Goal: Task Accomplishment & Management: Manage account settings

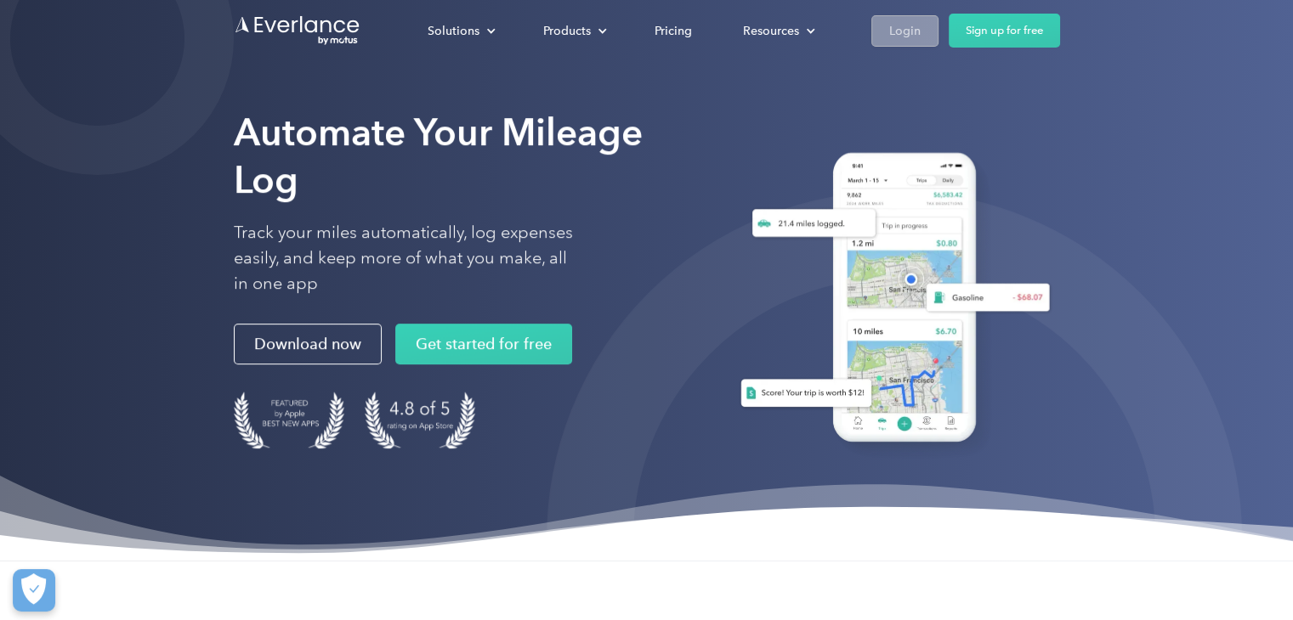
click at [908, 31] on div "Login" at bounding box center [904, 30] width 31 height 21
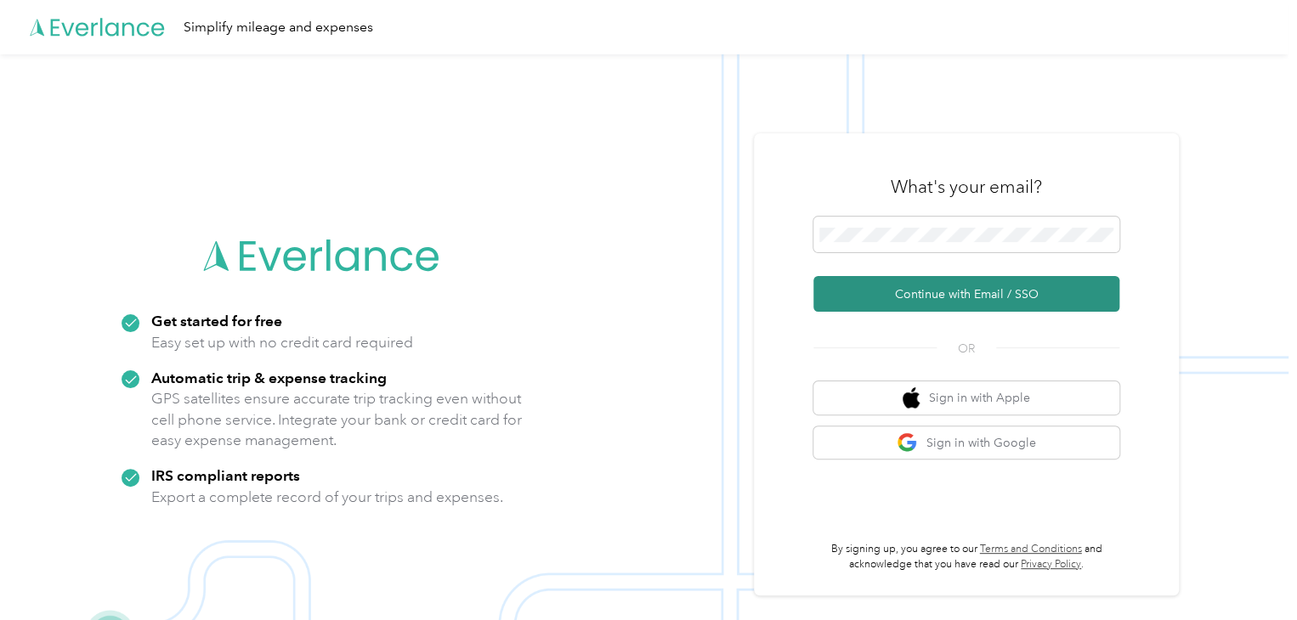
click at [957, 297] on button "Continue with Email / SSO" at bounding box center [966, 294] width 306 height 36
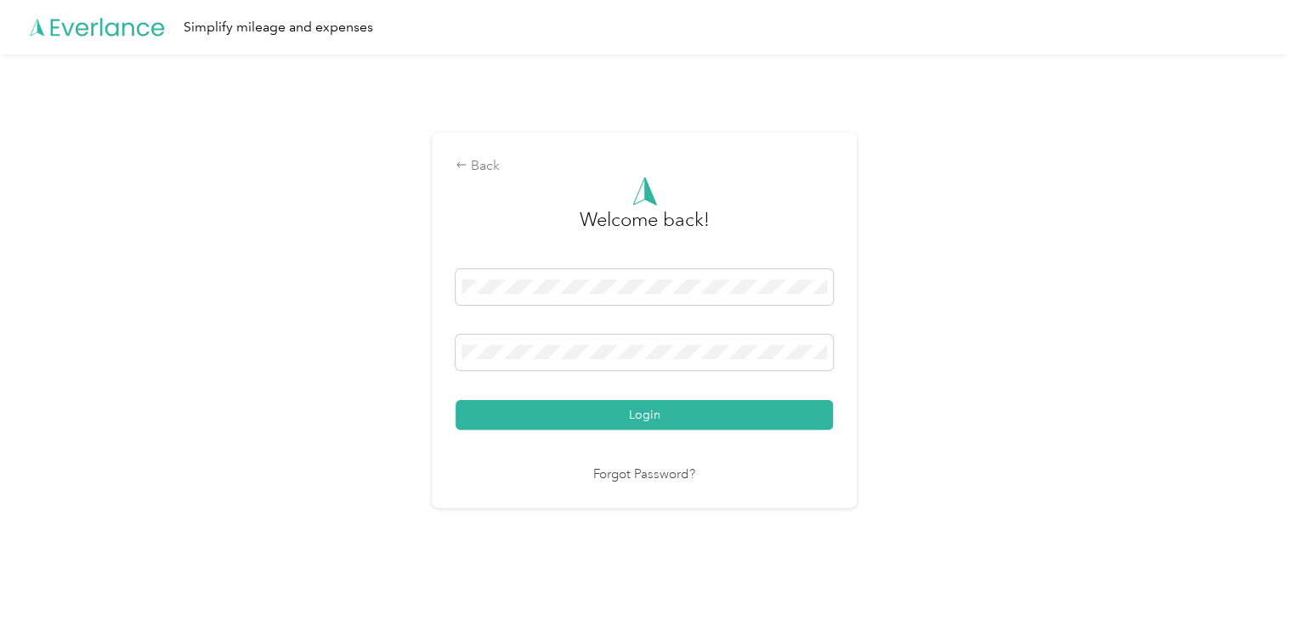
click at [567, 395] on div "Login" at bounding box center [644, 349] width 377 height 161
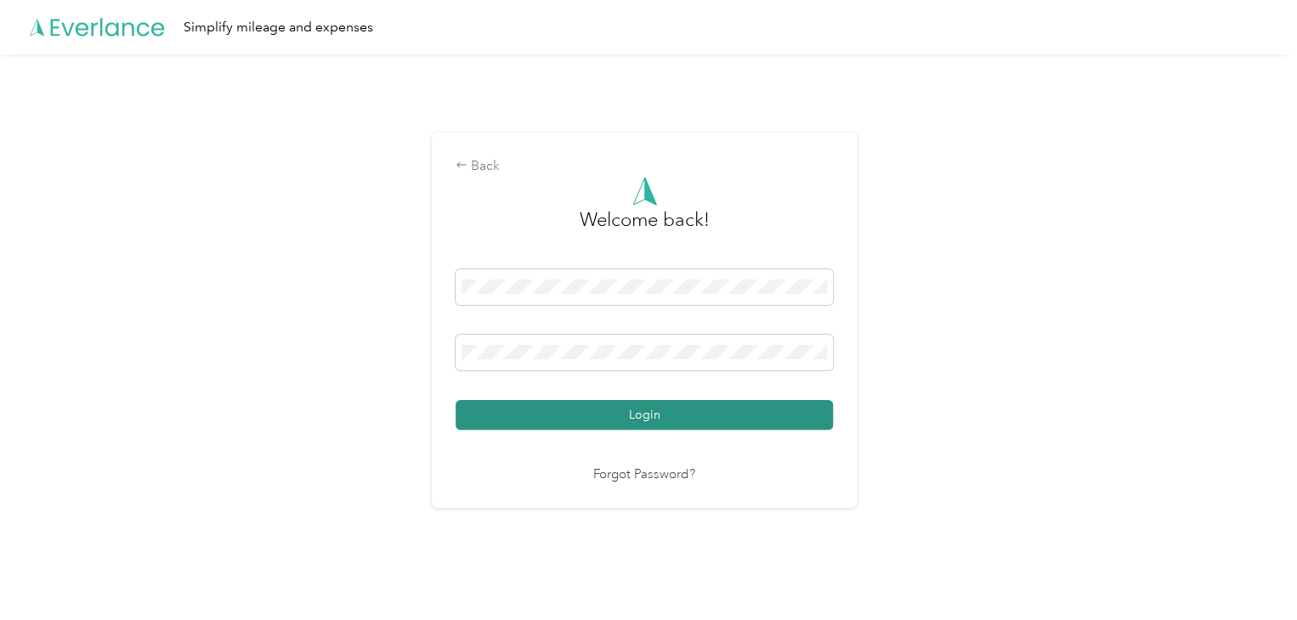
click at [578, 411] on button "Login" at bounding box center [644, 415] width 377 height 30
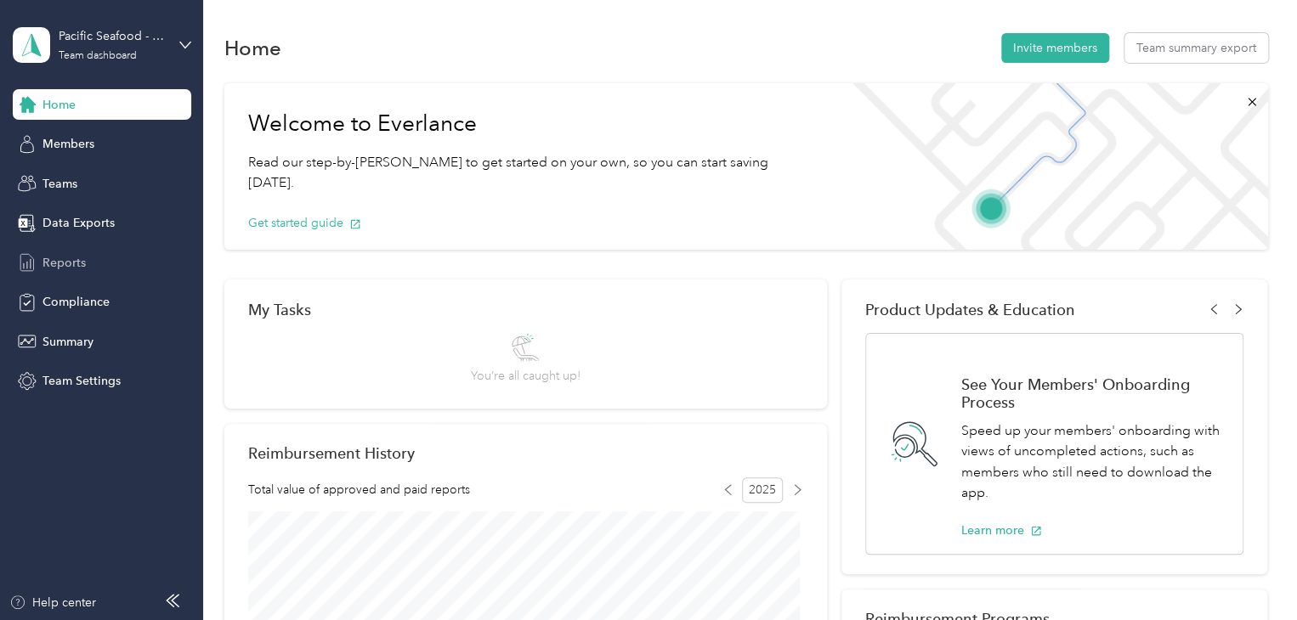
click at [92, 247] on div "Reports" at bounding box center [102, 262] width 178 height 31
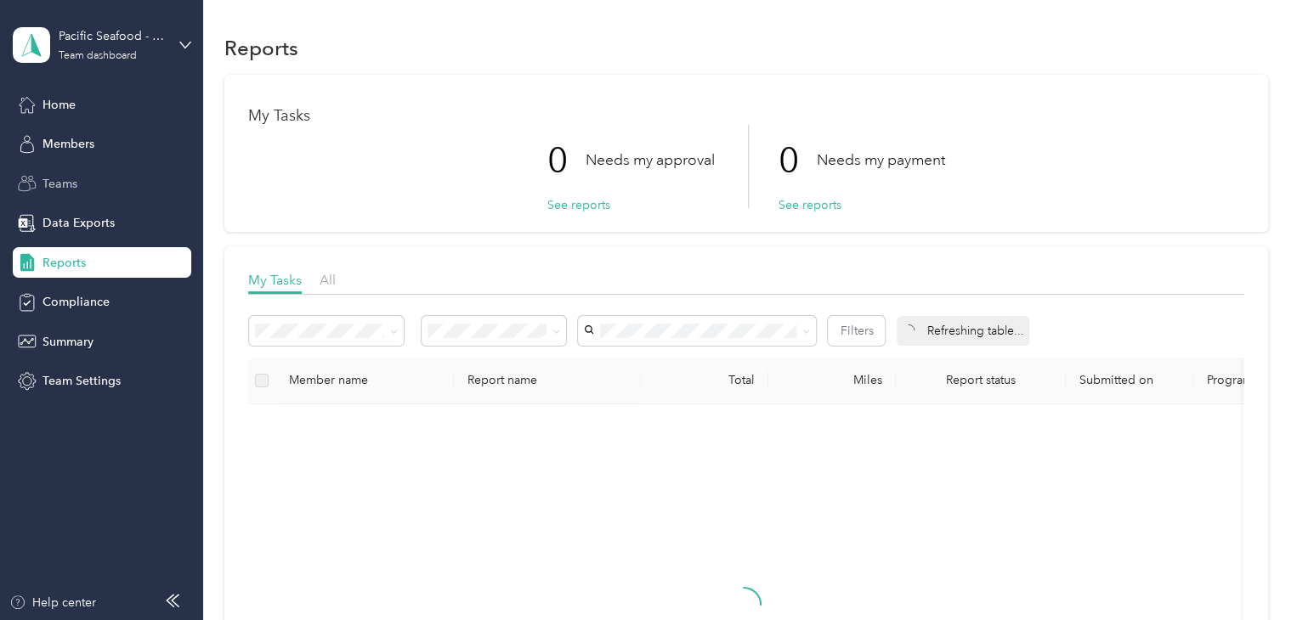
click at [69, 188] on span "Teams" at bounding box center [59, 184] width 35 height 18
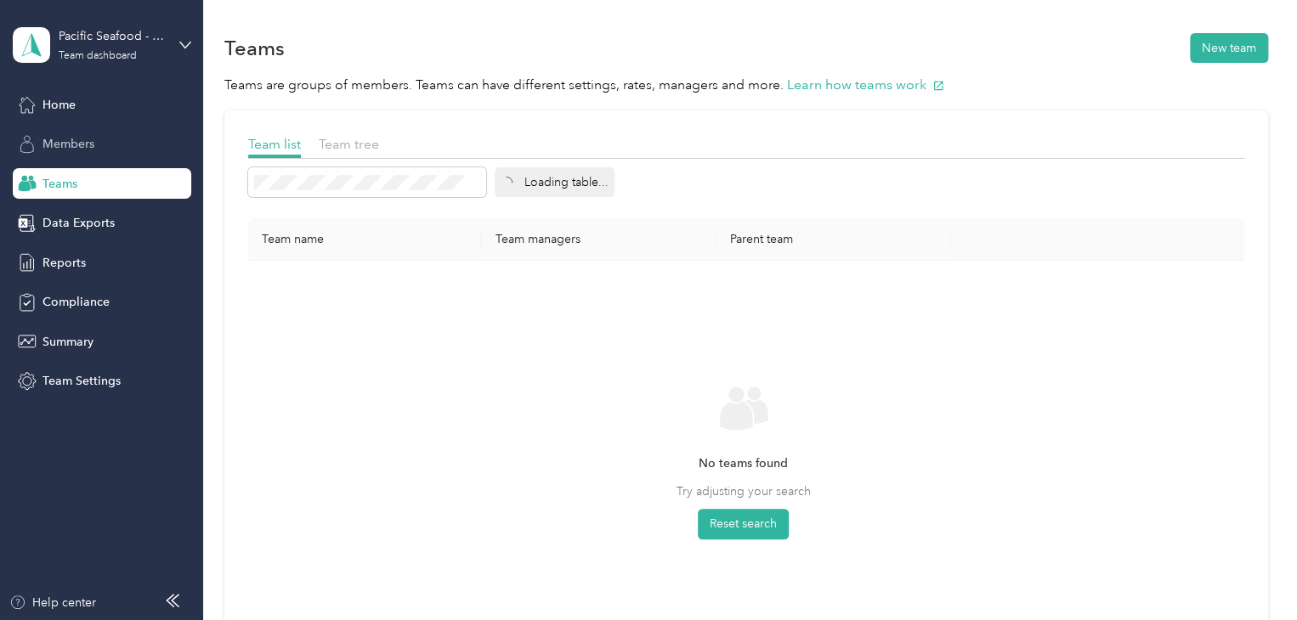
click at [82, 144] on span "Members" at bounding box center [68, 144] width 52 height 18
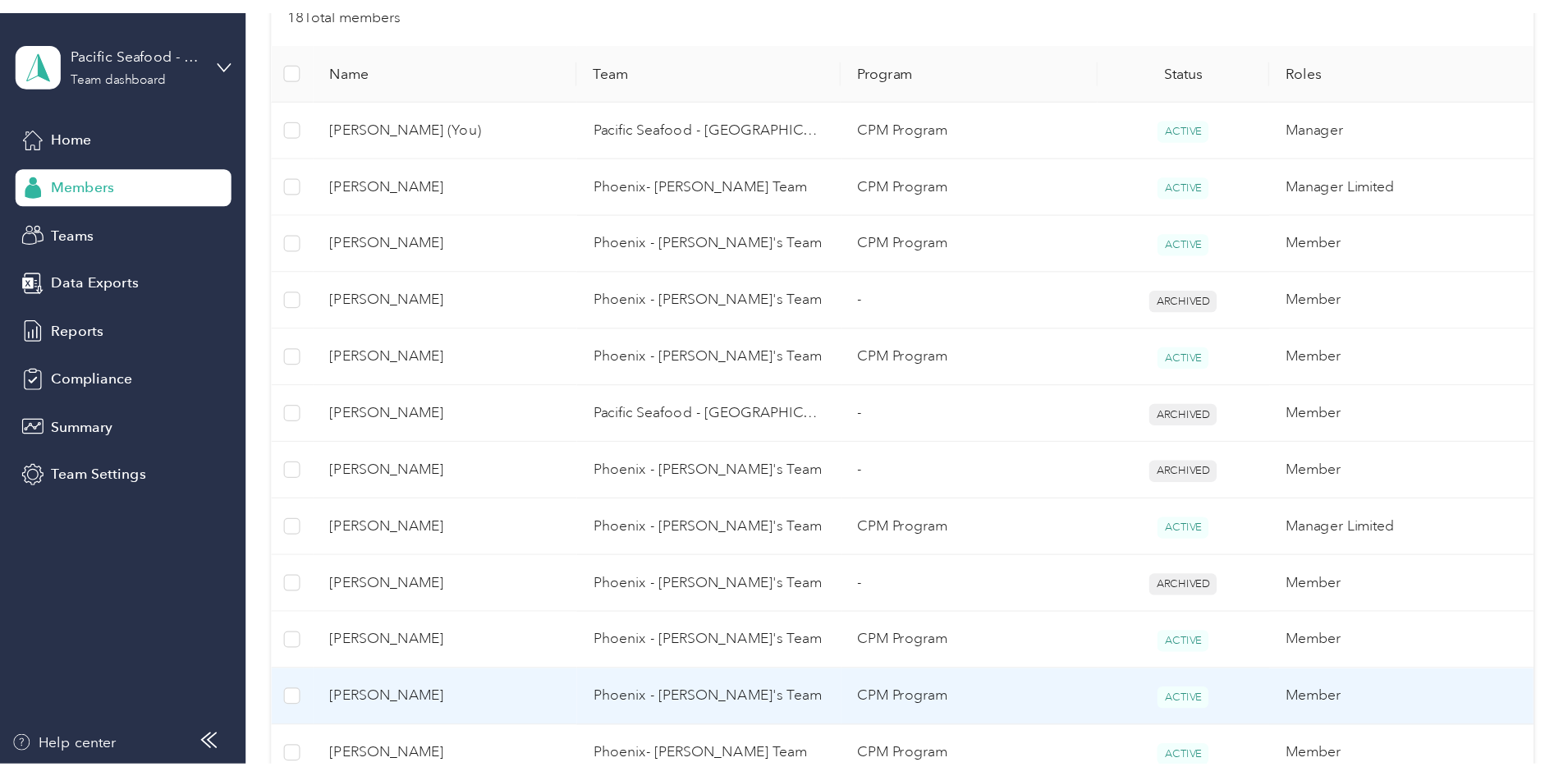
scroll to position [493, 0]
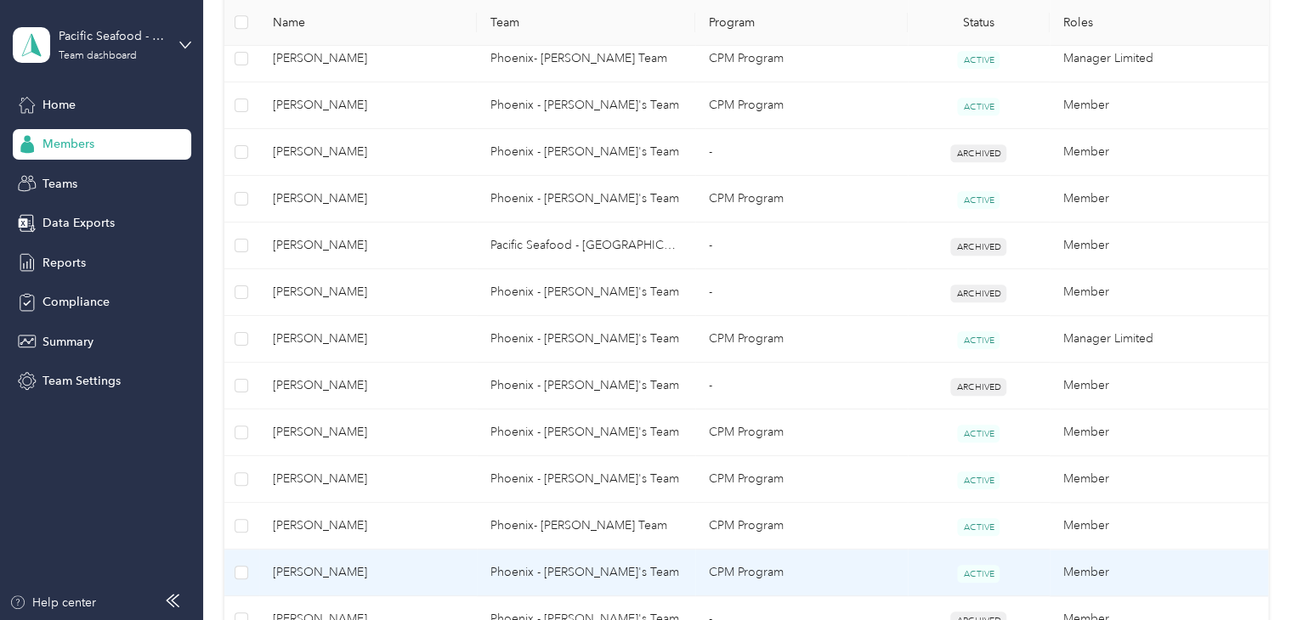
click at [347, 569] on span "Tyson Tellez" at bounding box center [368, 573] width 191 height 19
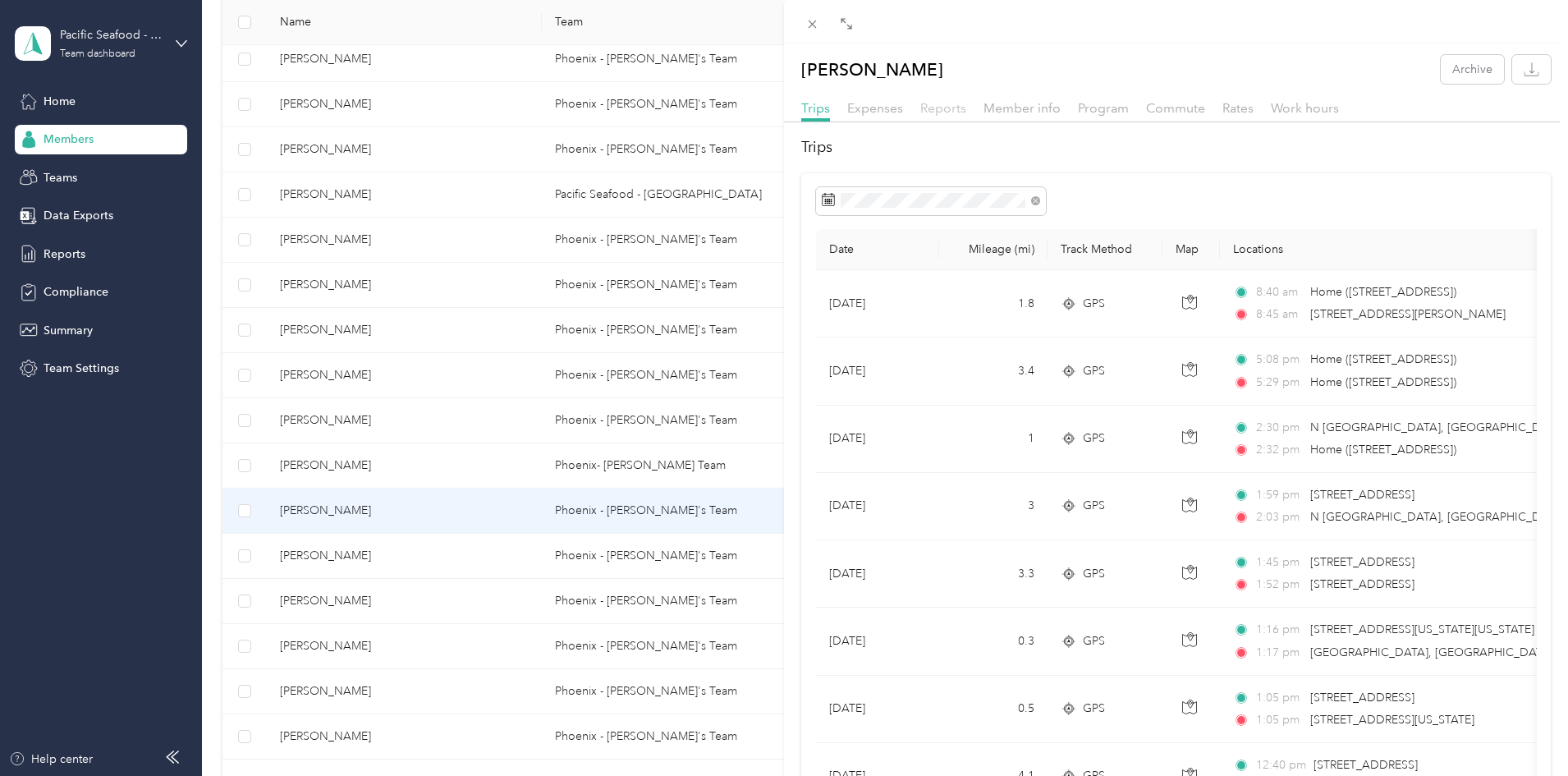
click at [938, 111] on span "Reports" at bounding box center [944, 108] width 46 height 15
